Goal: Task Accomplishment & Management: Complete application form

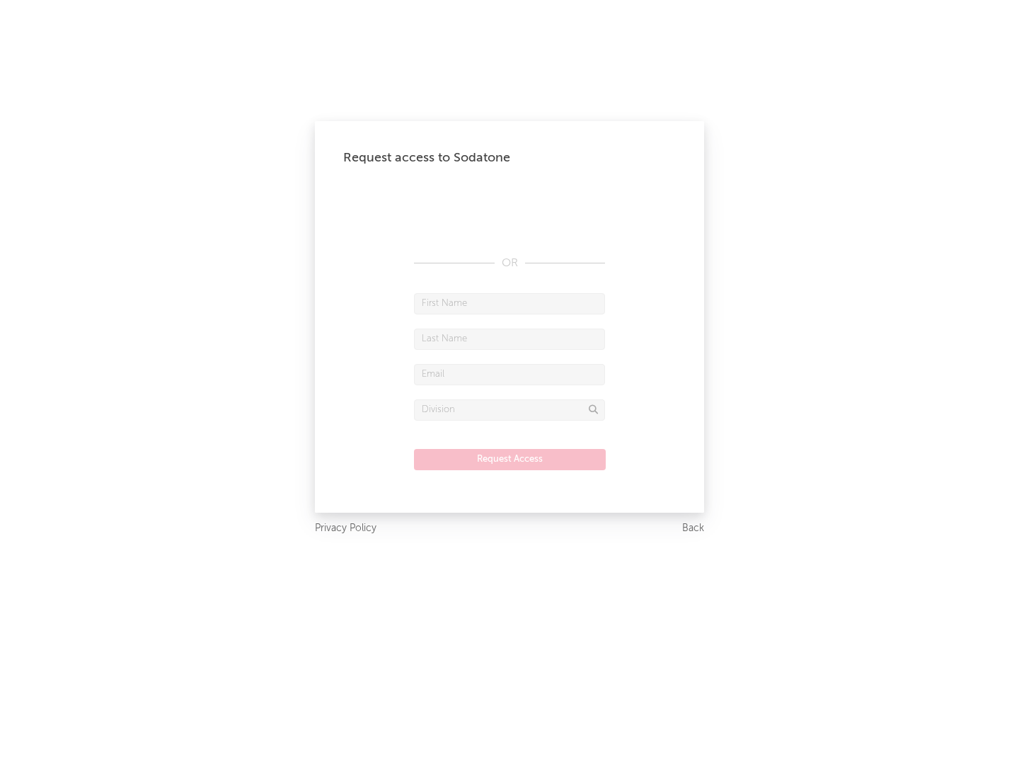
click at [510, 303] on input "text" at bounding box center [509, 303] width 191 height 21
type input "[PERSON_NAME]"
click at [510, 338] on input "text" at bounding box center [509, 338] width 191 height 21
type input "[PERSON_NAME]"
click at [510, 374] on input "text" at bounding box center [509, 374] width 191 height 21
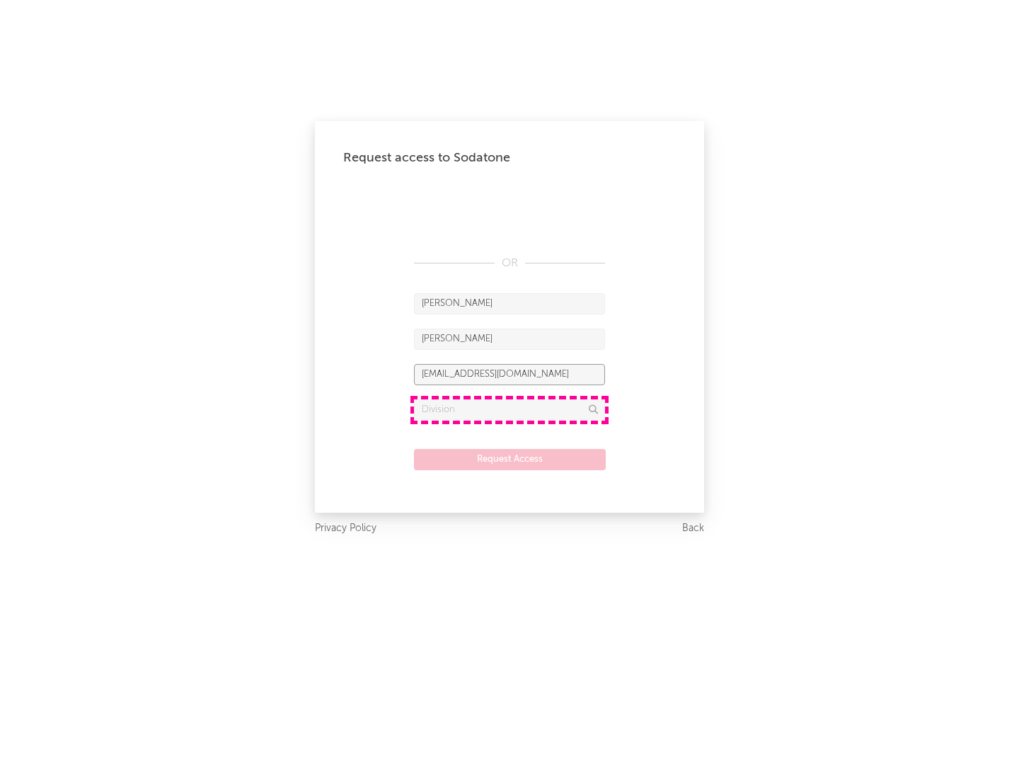
type input "[EMAIL_ADDRESS][DOMAIN_NAME]"
click at [510, 409] on input "text" at bounding box center [509, 409] width 191 height 21
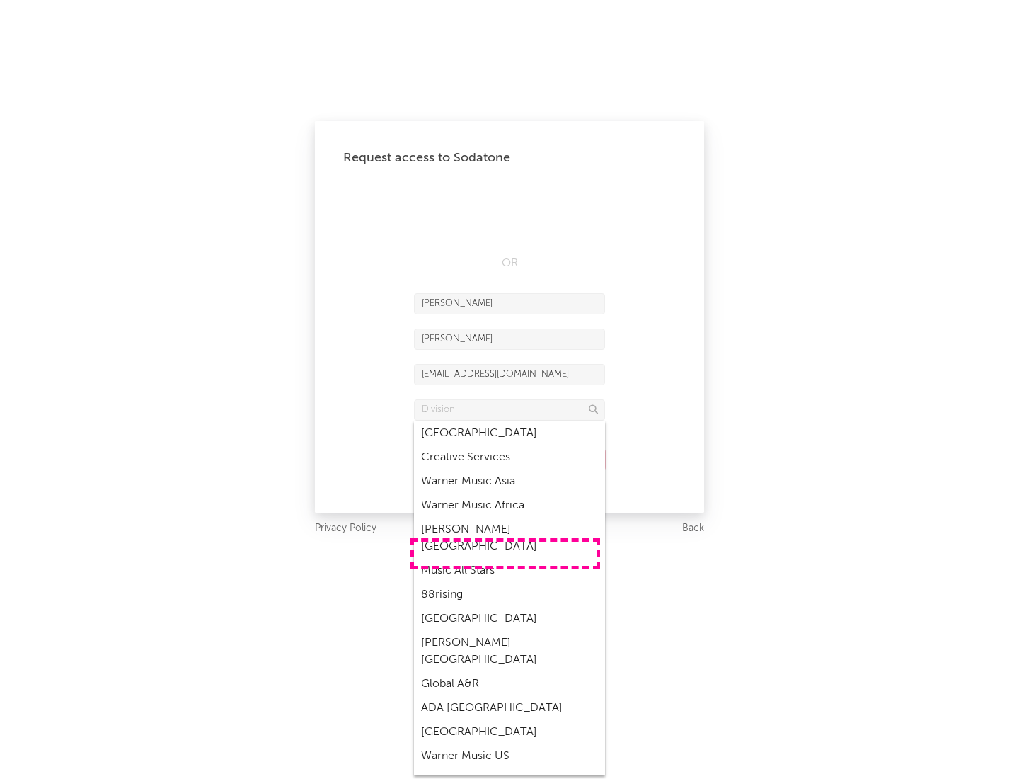
click at [505, 558] on div "Music All Stars" at bounding box center [509, 570] width 191 height 24
type input "Music All Stars"
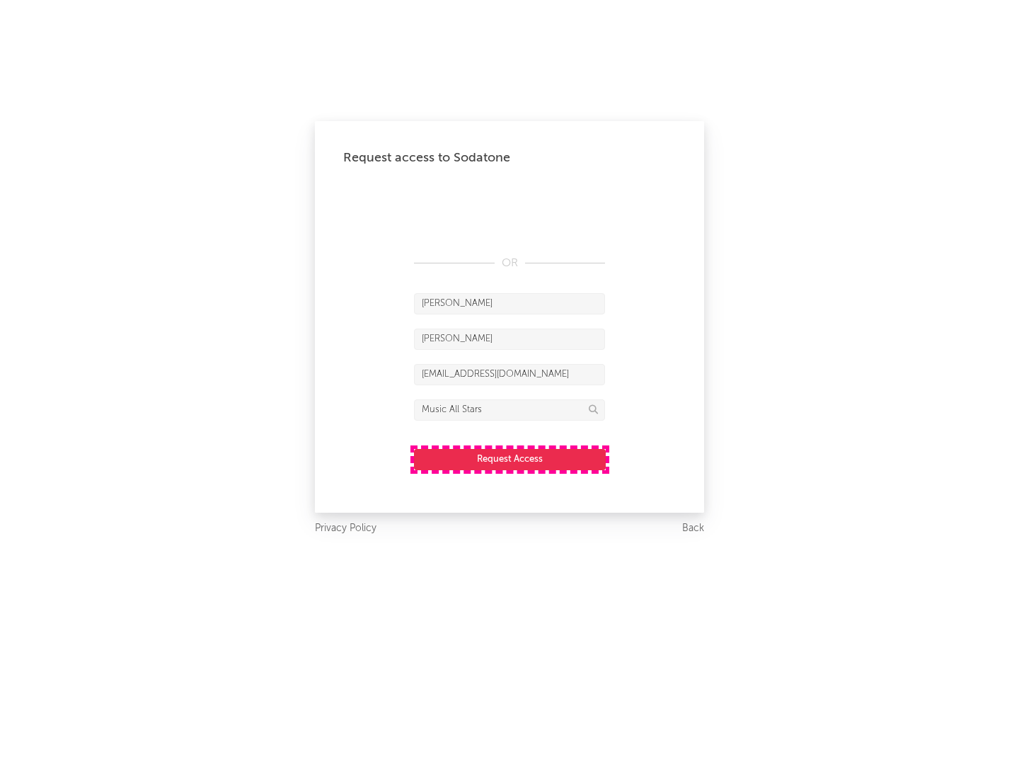
click at [510, 459] on button "Request Access" at bounding box center [510, 459] width 192 height 21
